Goal: Task Accomplishment & Management: Manage account settings

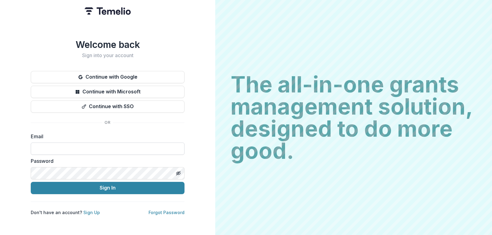
click at [74, 147] on input at bounding box center [108, 149] width 154 height 12
type input "**********"
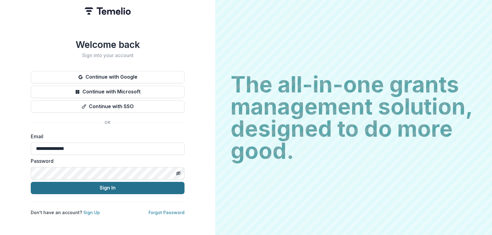
click at [110, 187] on button "Sign In" at bounding box center [108, 188] width 154 height 12
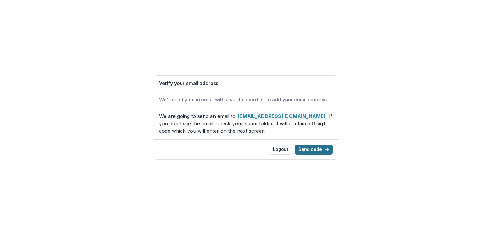
click at [315, 149] on button "Send code" at bounding box center [314, 150] width 38 height 10
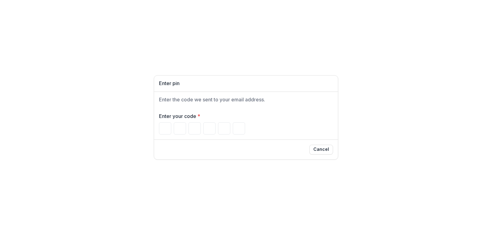
type input "*"
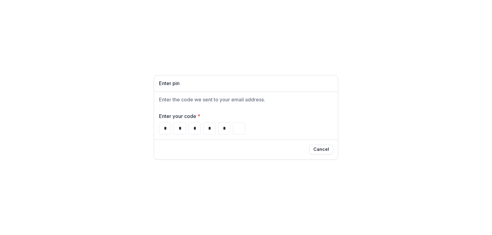
type input "*"
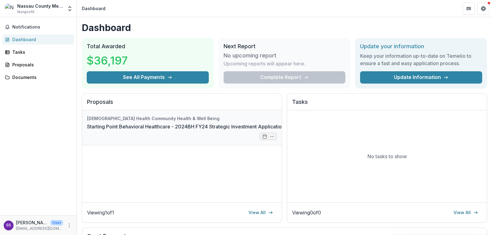
click at [169, 123] on link "Starting Point Behavioral Healthcare - 2024BH FY24 Strategic Investment Applica…" at bounding box center [186, 126] width 198 height 7
